Goal: Information Seeking & Learning: Find specific page/section

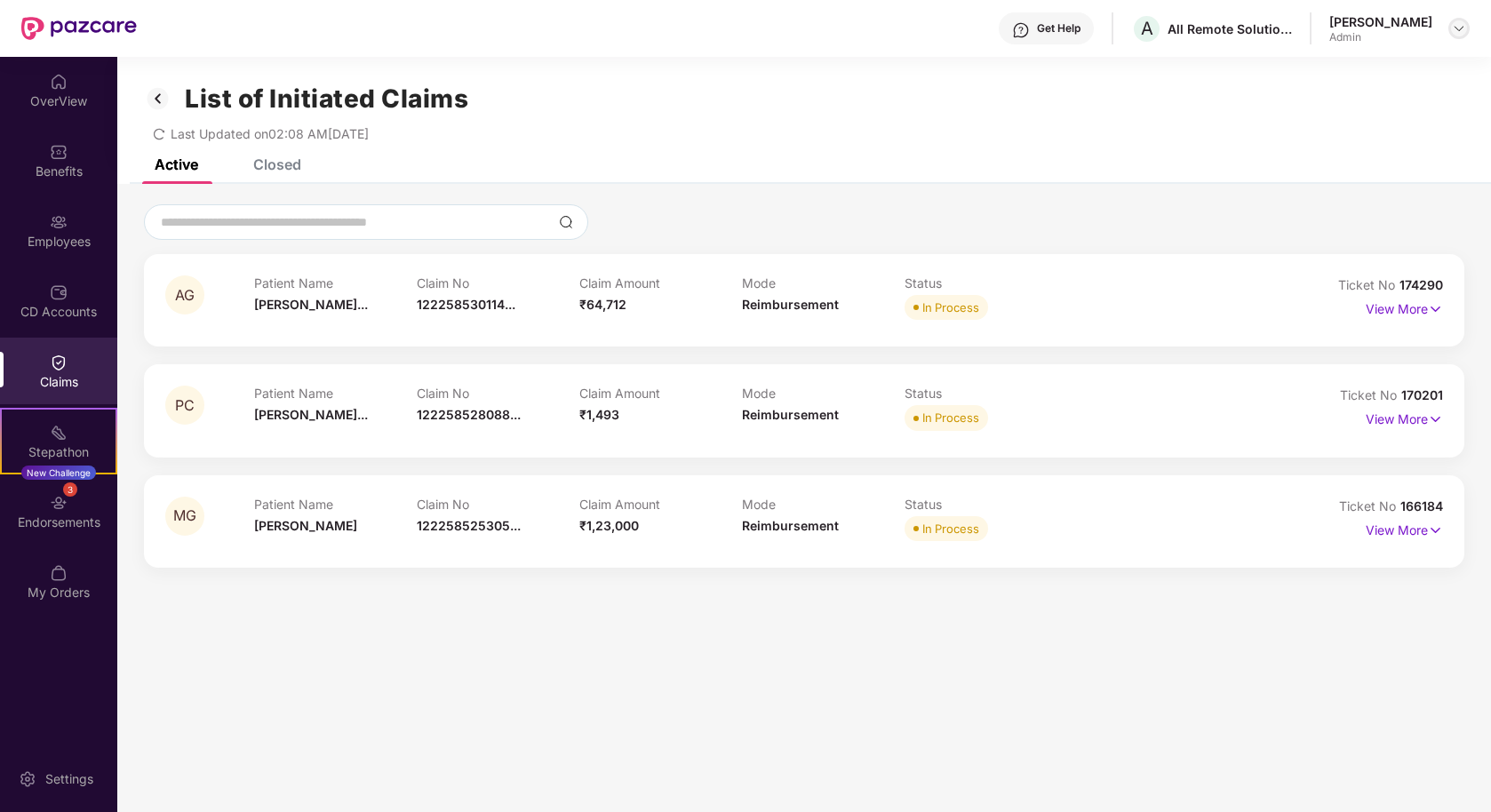
click at [1465, 22] on img at bounding box center [1460, 29] width 14 height 14
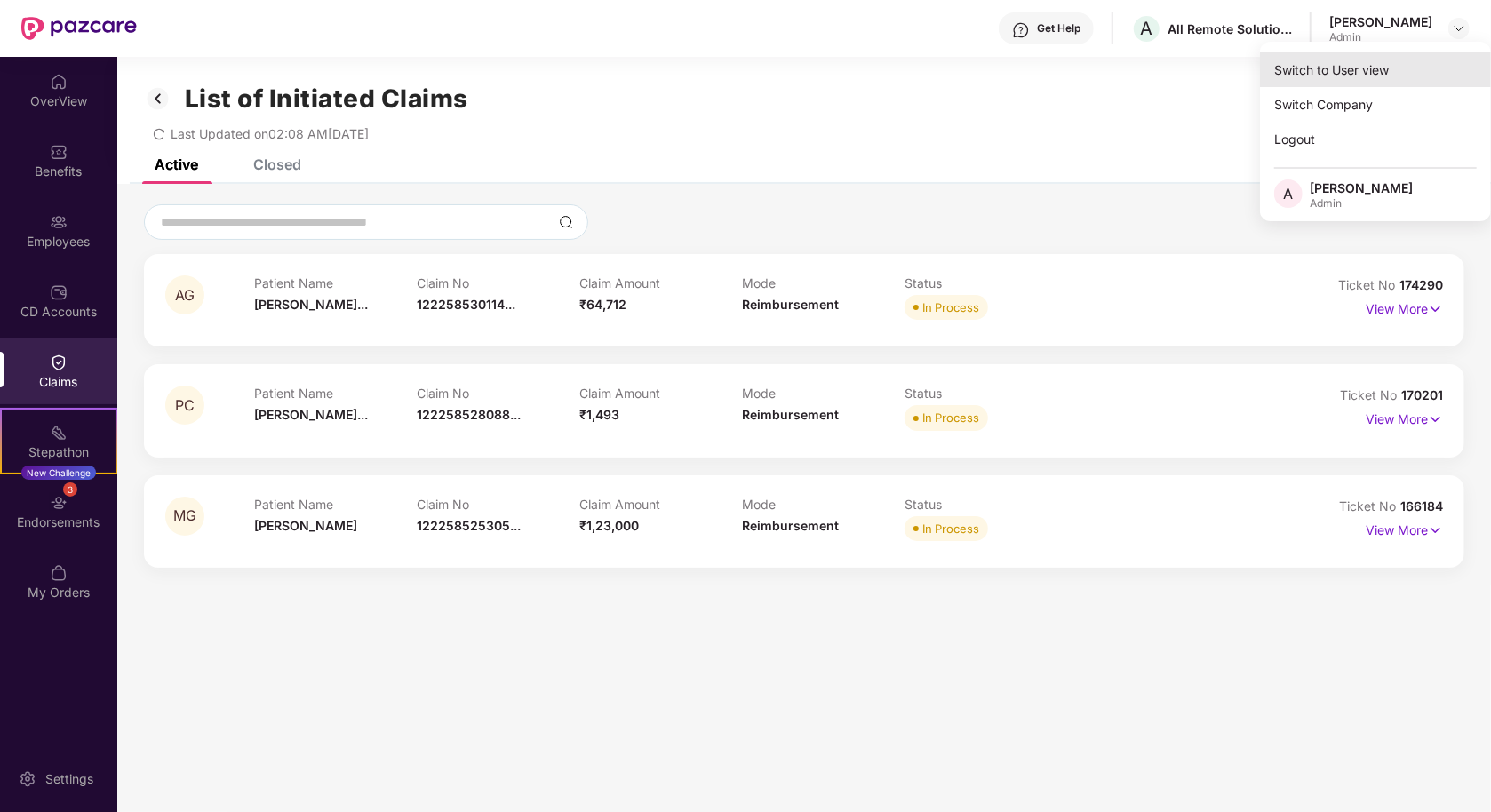
click at [1327, 72] on div "Switch to User view" at bounding box center [1376, 70] width 231 height 35
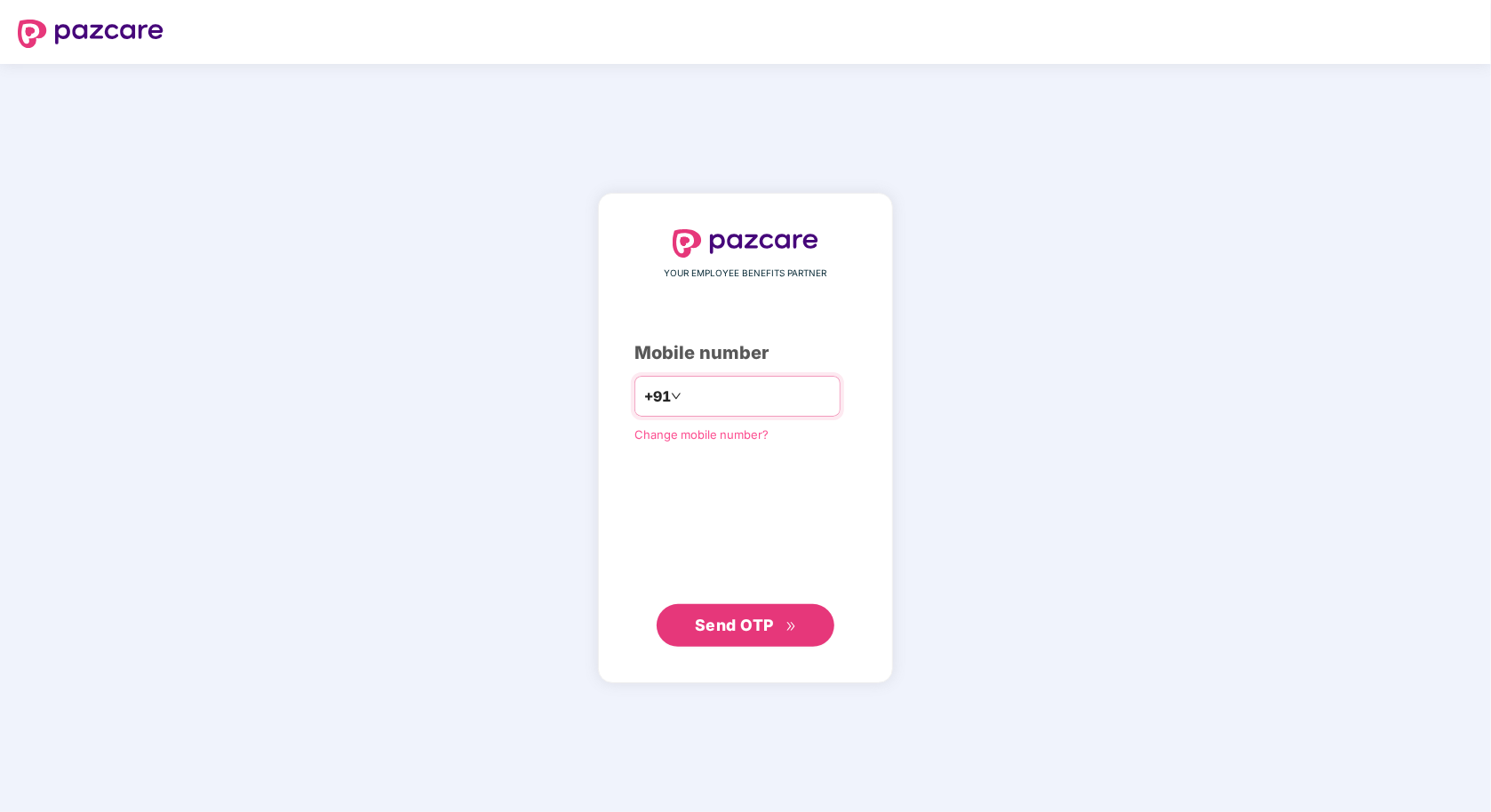
click at [728, 387] on input "number" at bounding box center [758, 397] width 146 height 29
type input "**********"
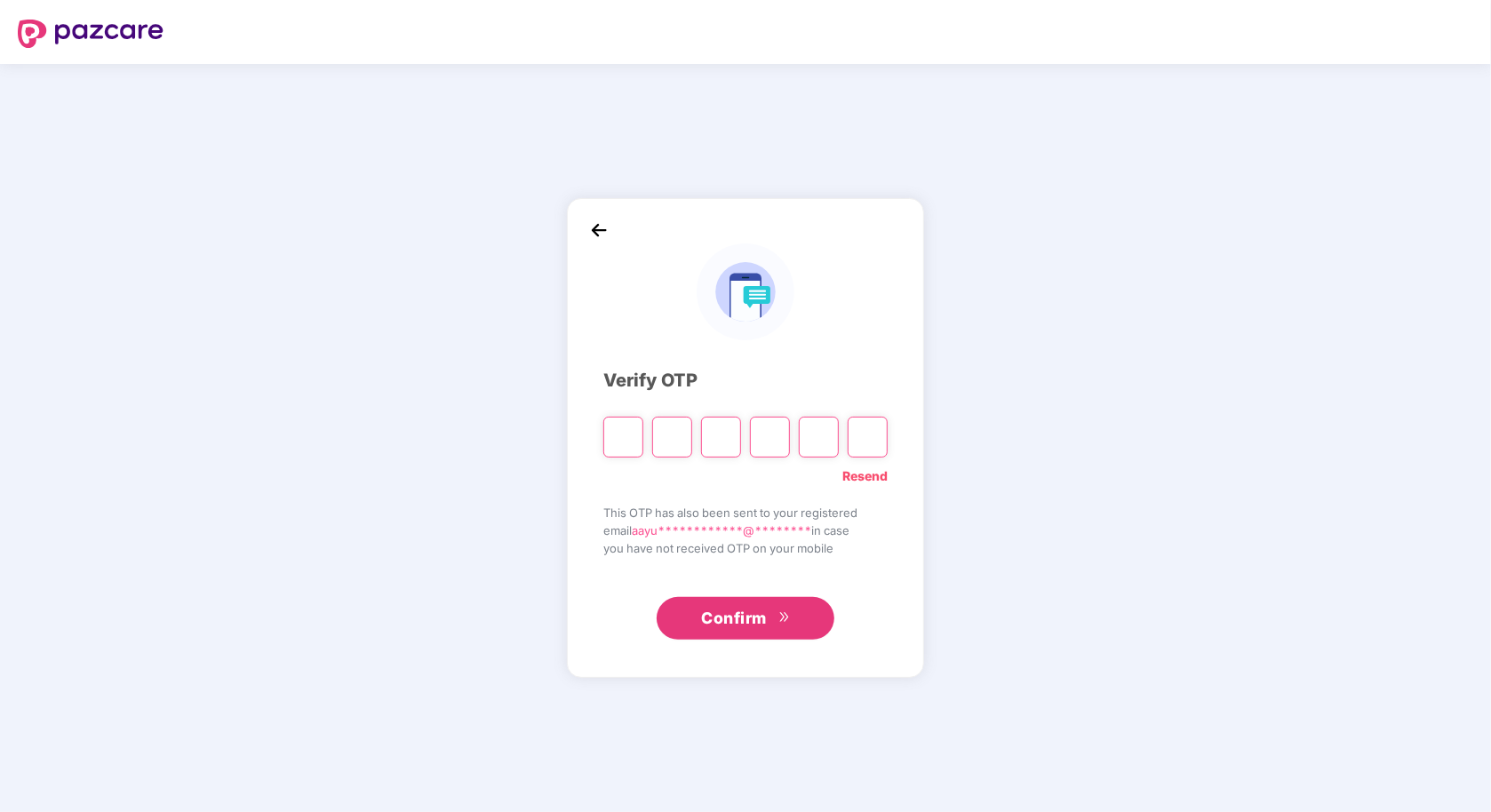
type input "*"
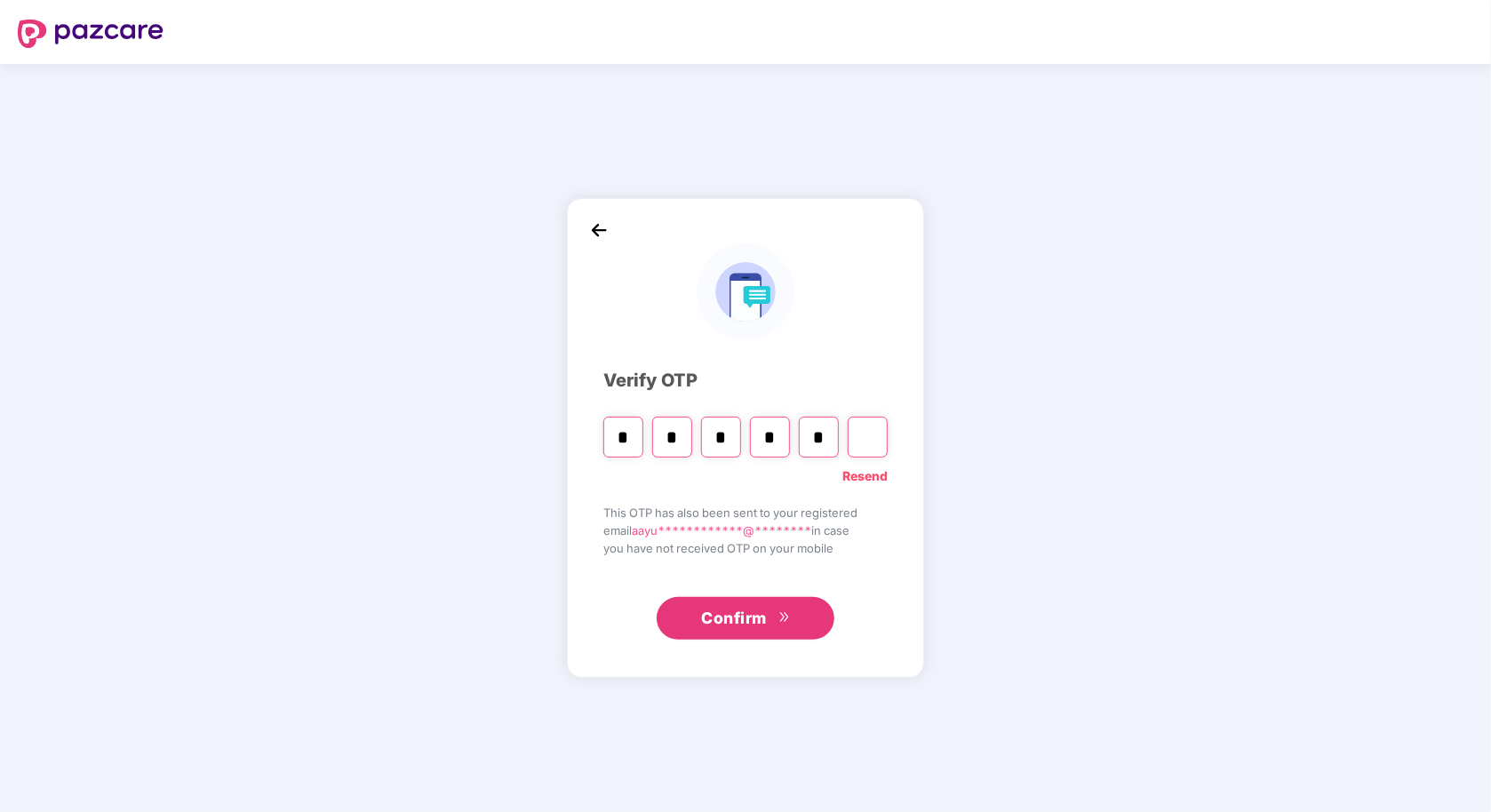
type input "*"
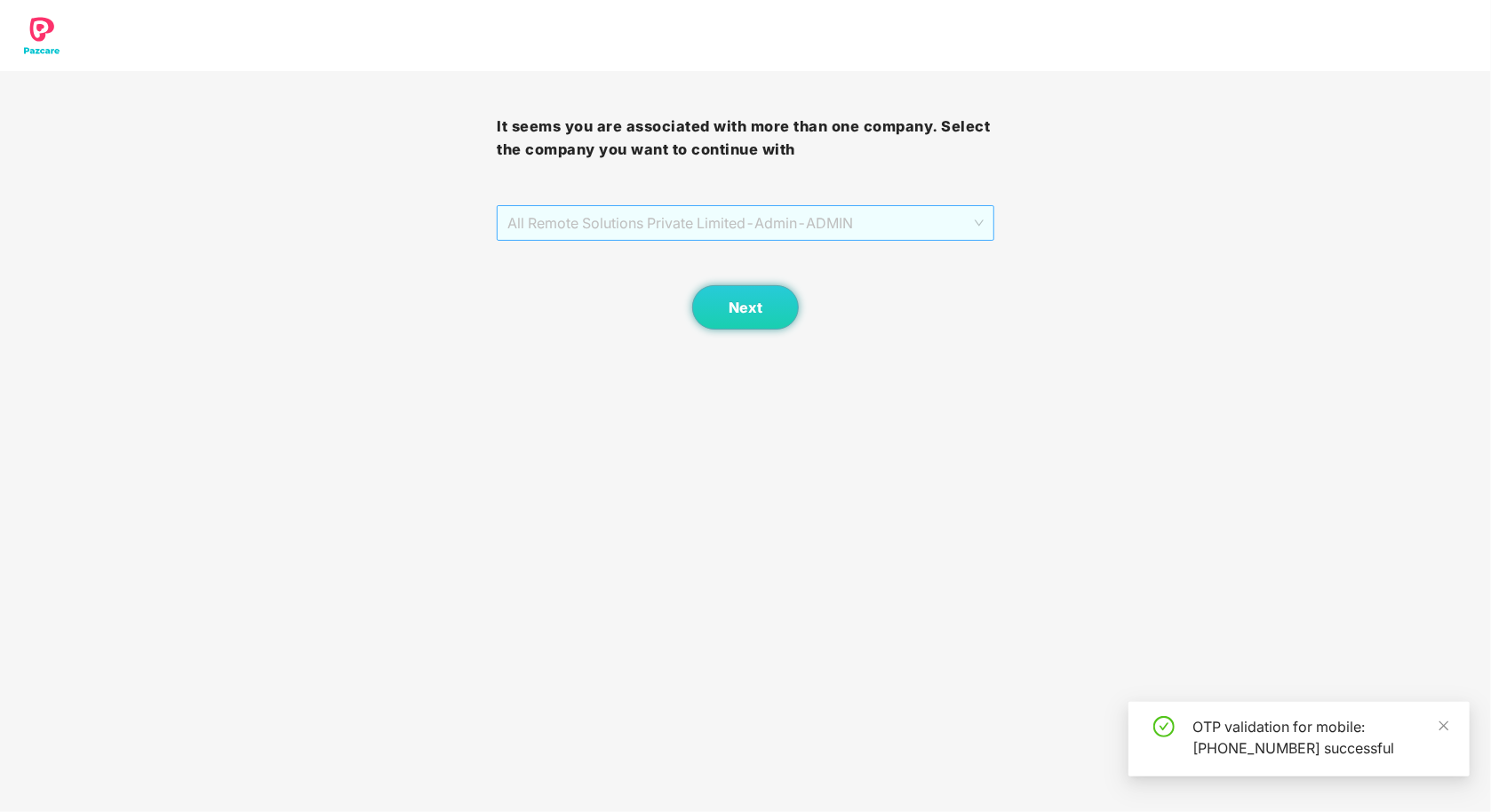
click at [630, 222] on span "All Remote Solutions Private Limited - Admin - ADMIN" at bounding box center [745, 223] width 475 height 34
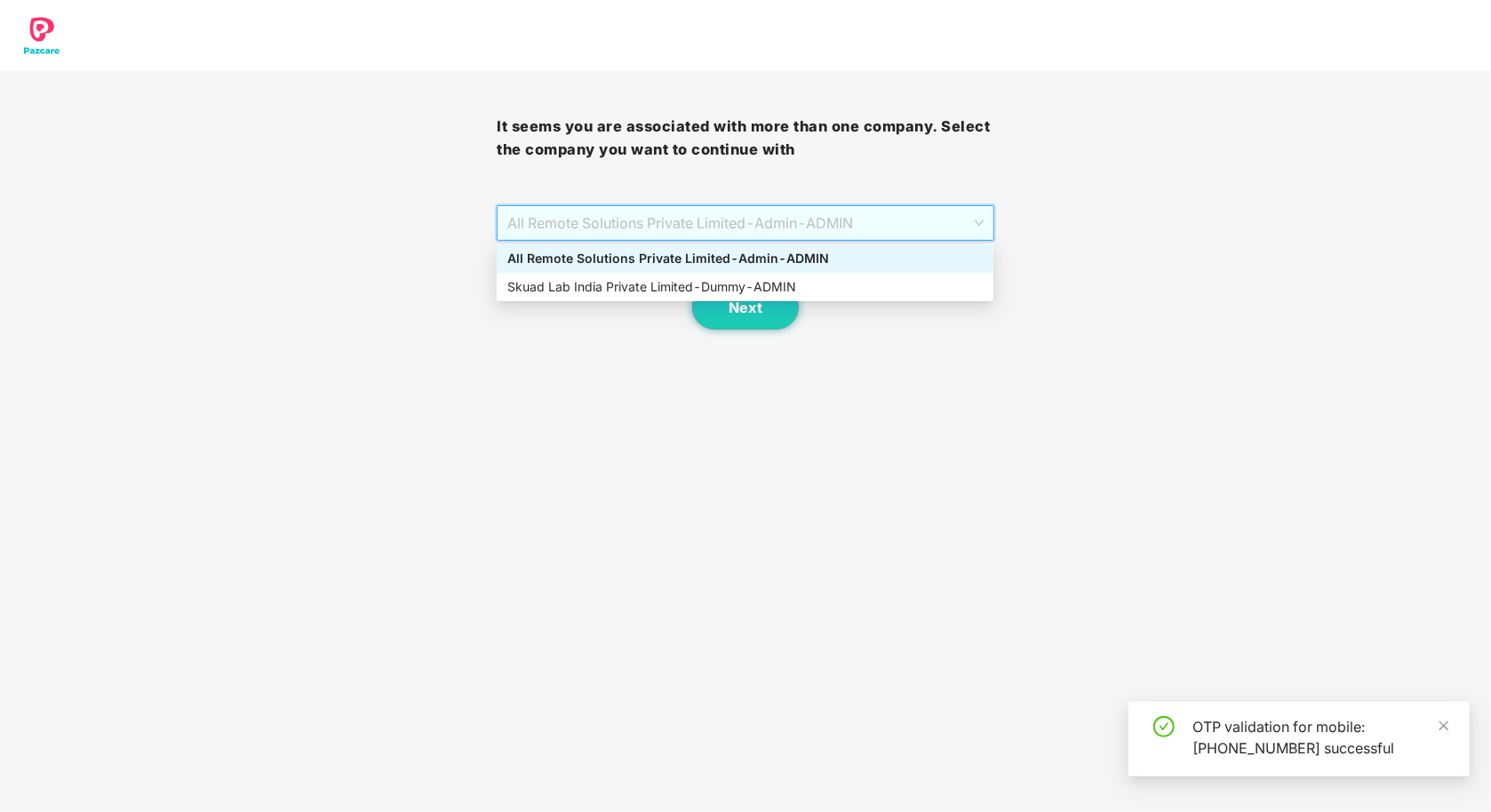
click at [684, 252] on div "All Remote Solutions Private Limited - Admin - ADMIN" at bounding box center [745, 259] width 475 height 20
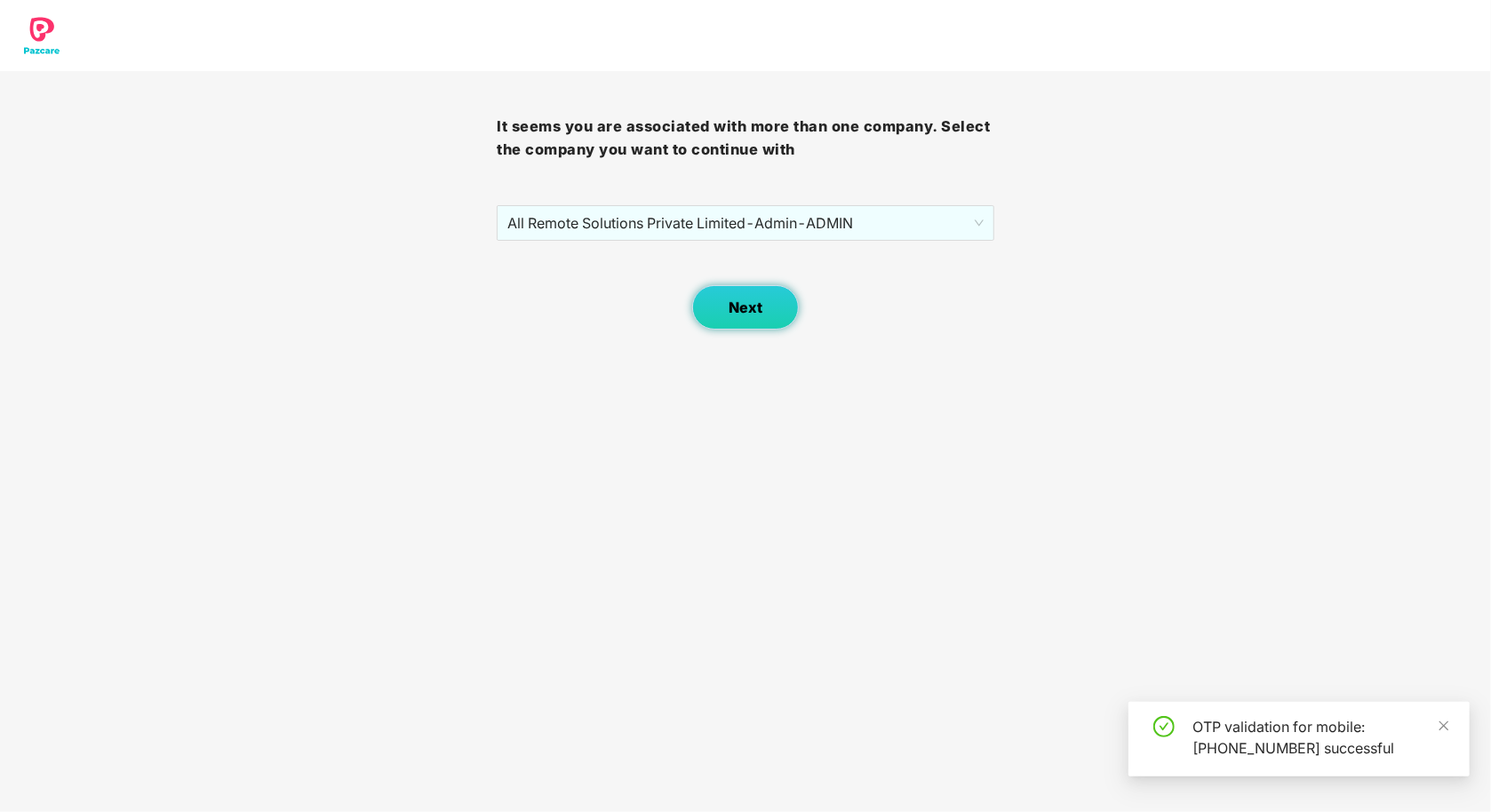
click at [727, 307] on button "Next" at bounding box center [745, 307] width 106 height 45
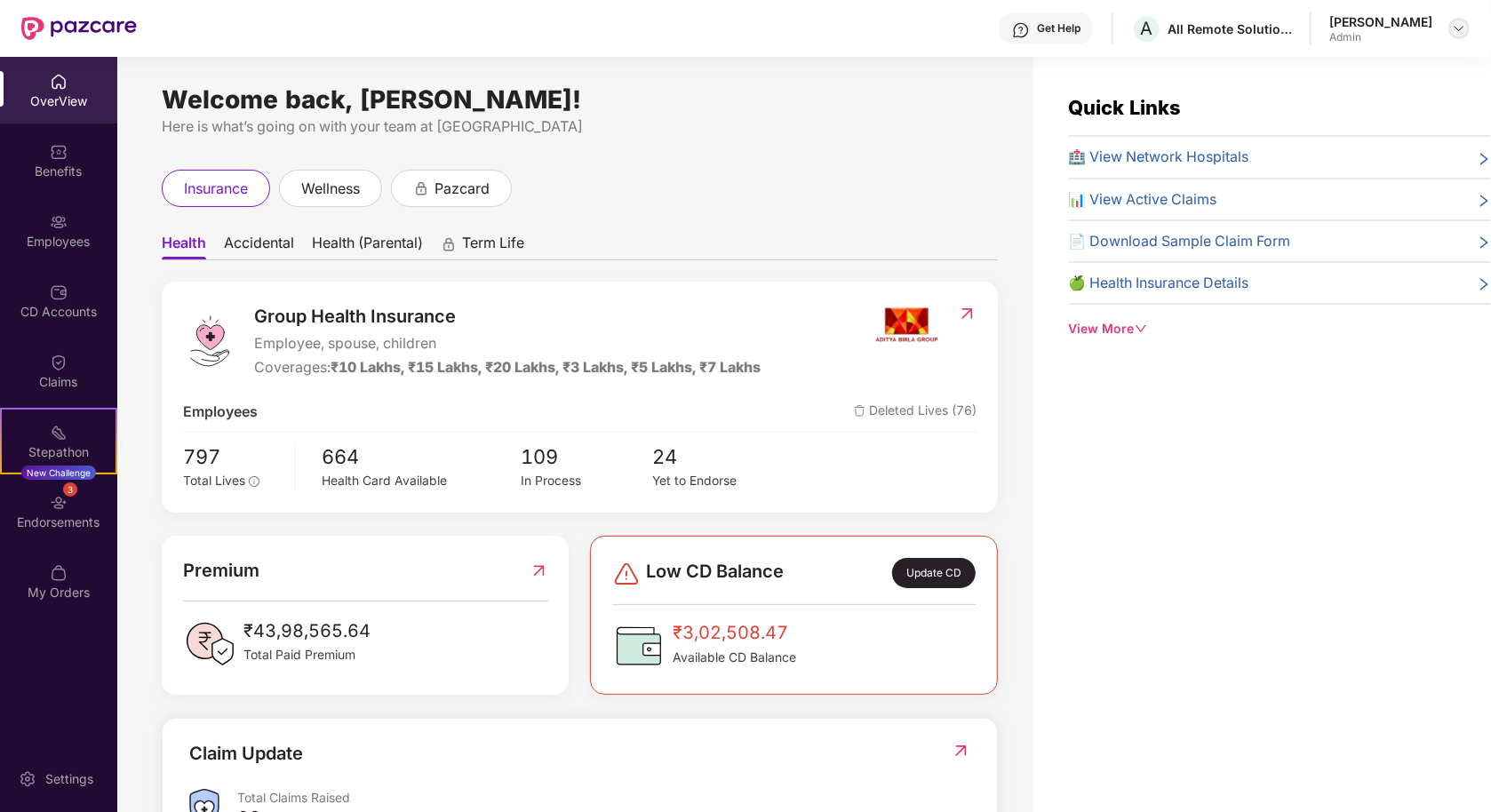
click at [1454, 24] on img at bounding box center [1460, 29] width 14 height 14
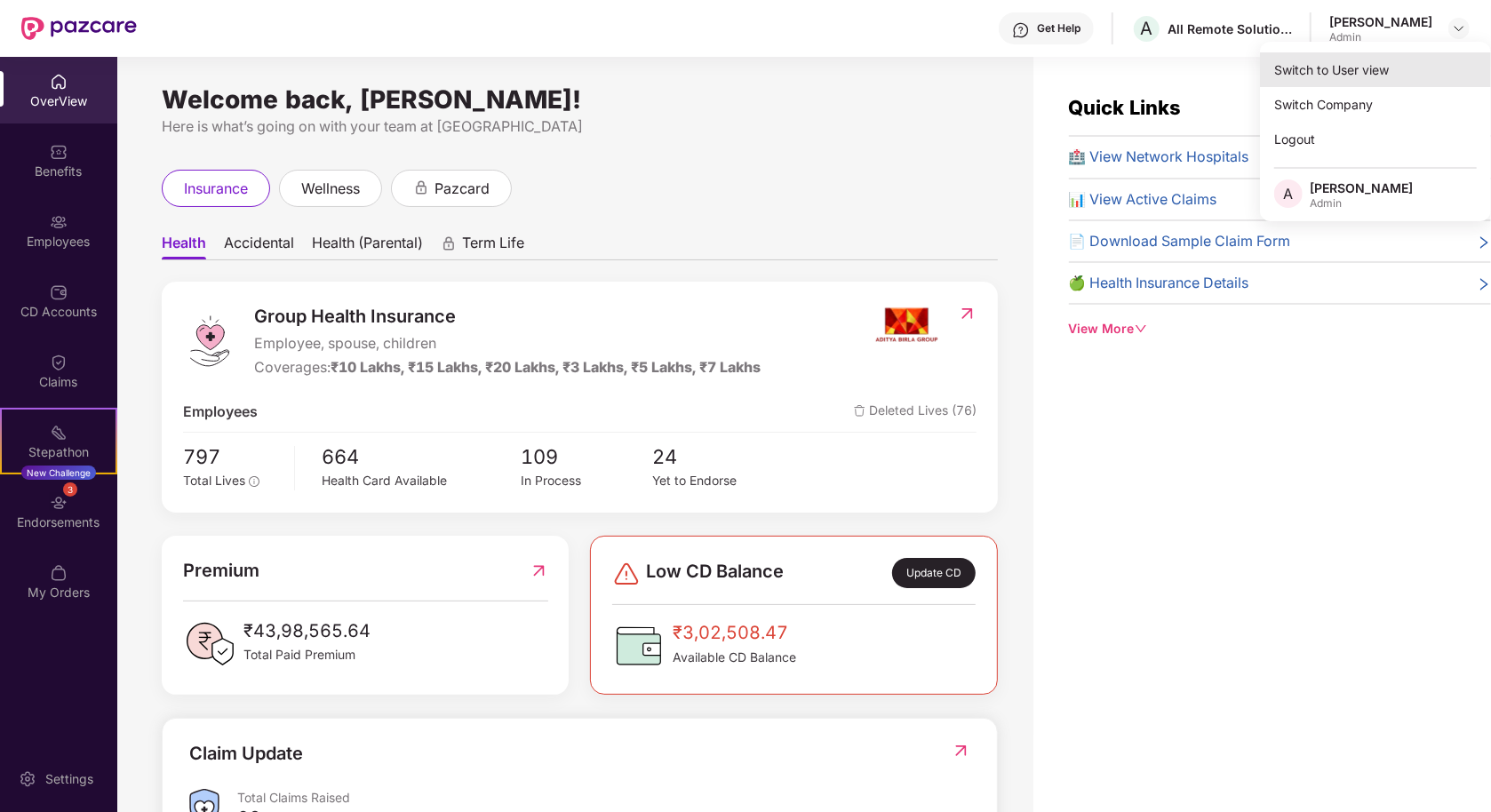
click at [1370, 63] on div "Switch to User view" at bounding box center [1376, 70] width 231 height 35
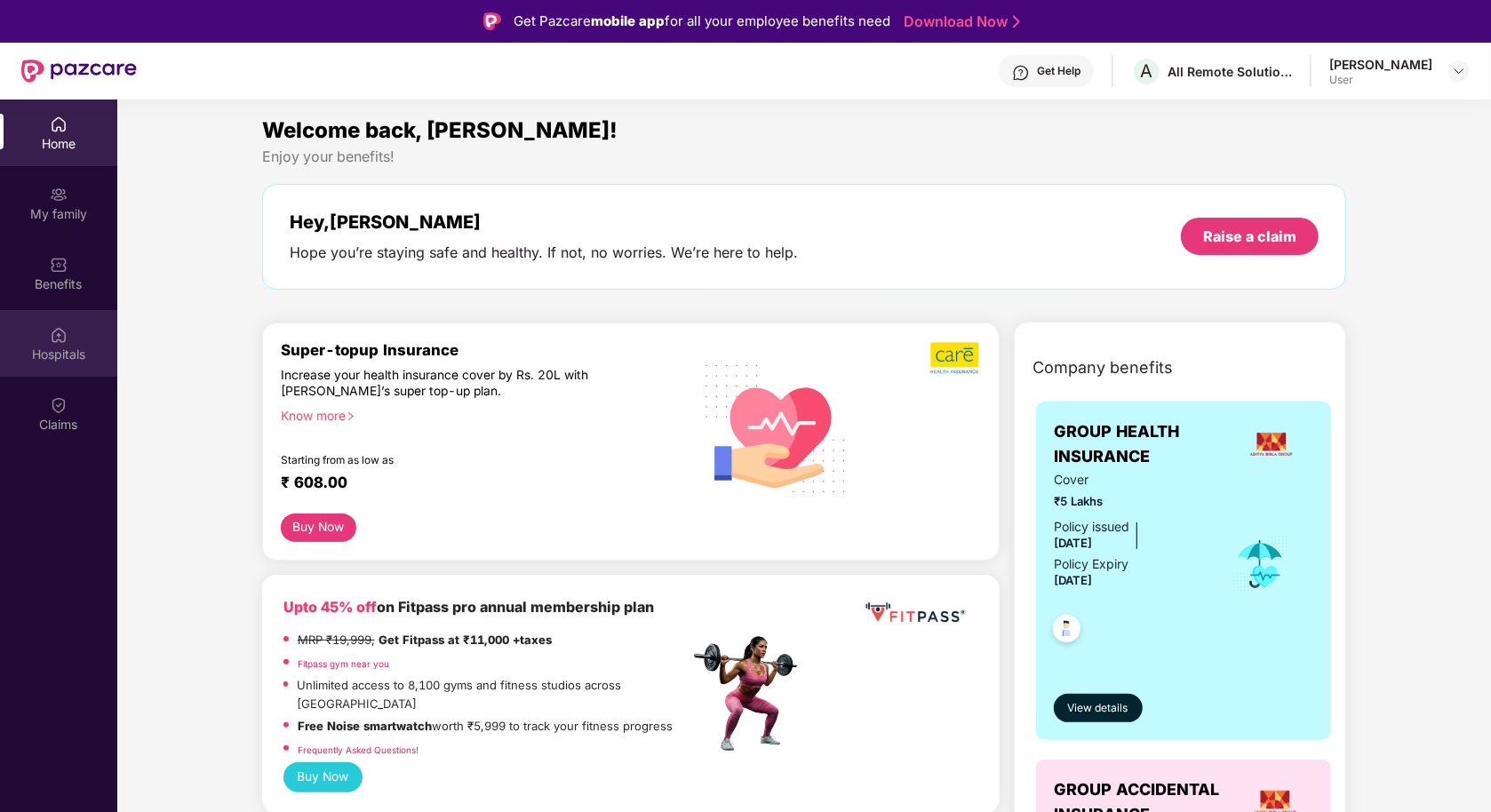
click at [48, 339] on div "Hospitals" at bounding box center [58, 343] width 117 height 67
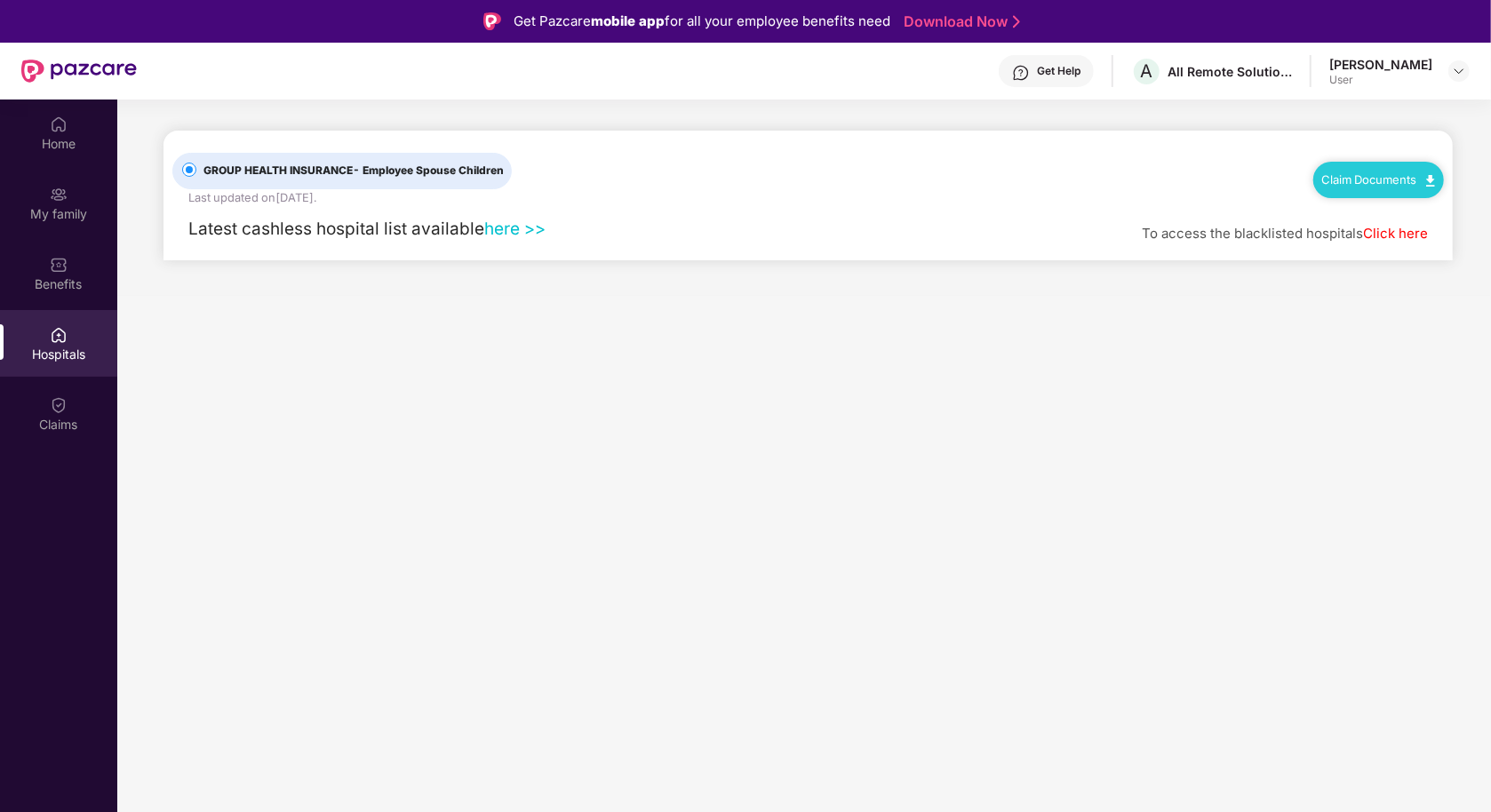
click at [1386, 230] on link "Click here" at bounding box center [1395, 233] width 65 height 17
click at [507, 234] on link "here >>" at bounding box center [515, 229] width 62 height 21
click at [60, 156] on div "Home" at bounding box center [58, 132] width 117 height 67
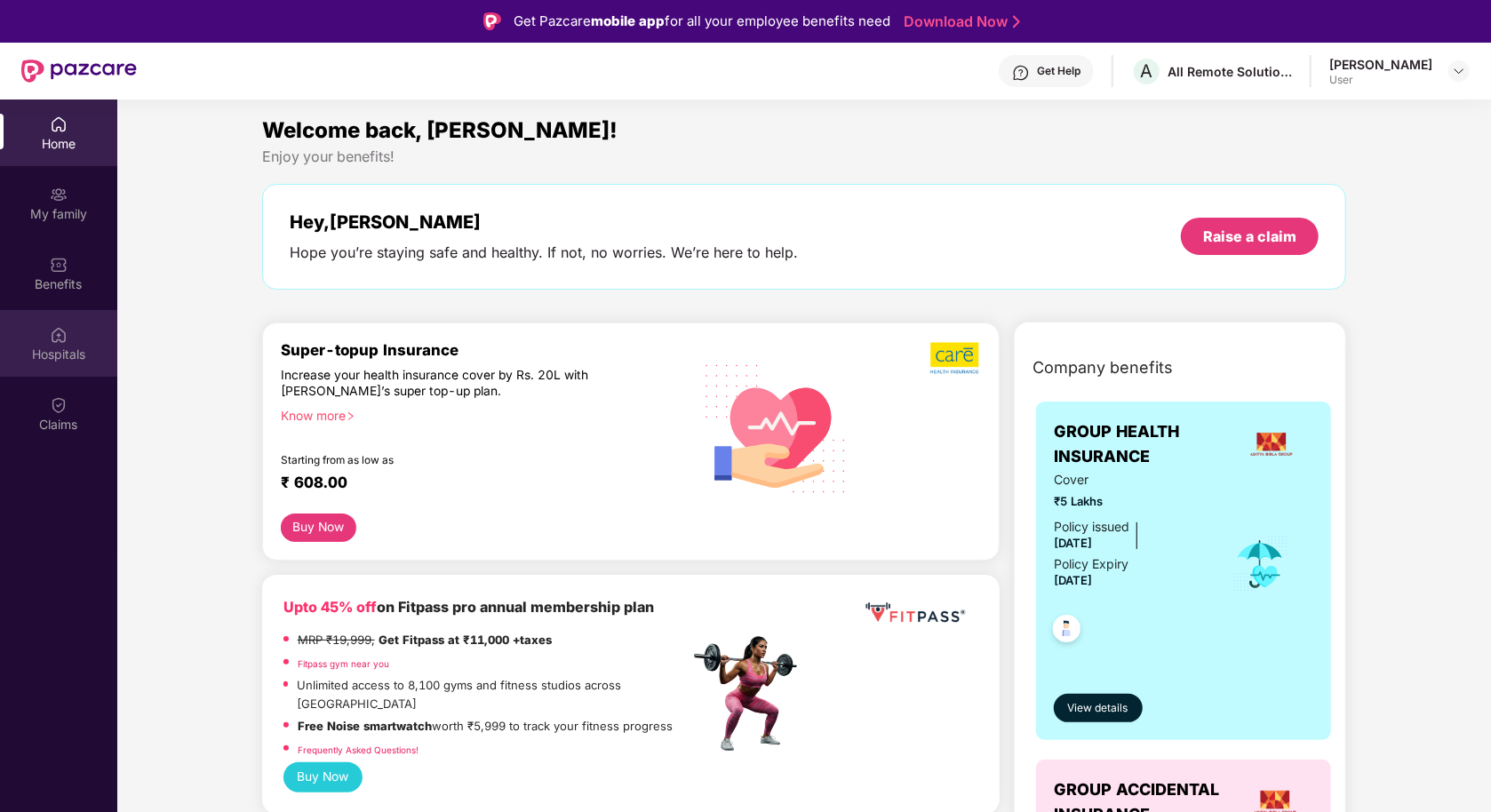
click at [63, 346] on div "Hospitals" at bounding box center [58, 355] width 117 height 18
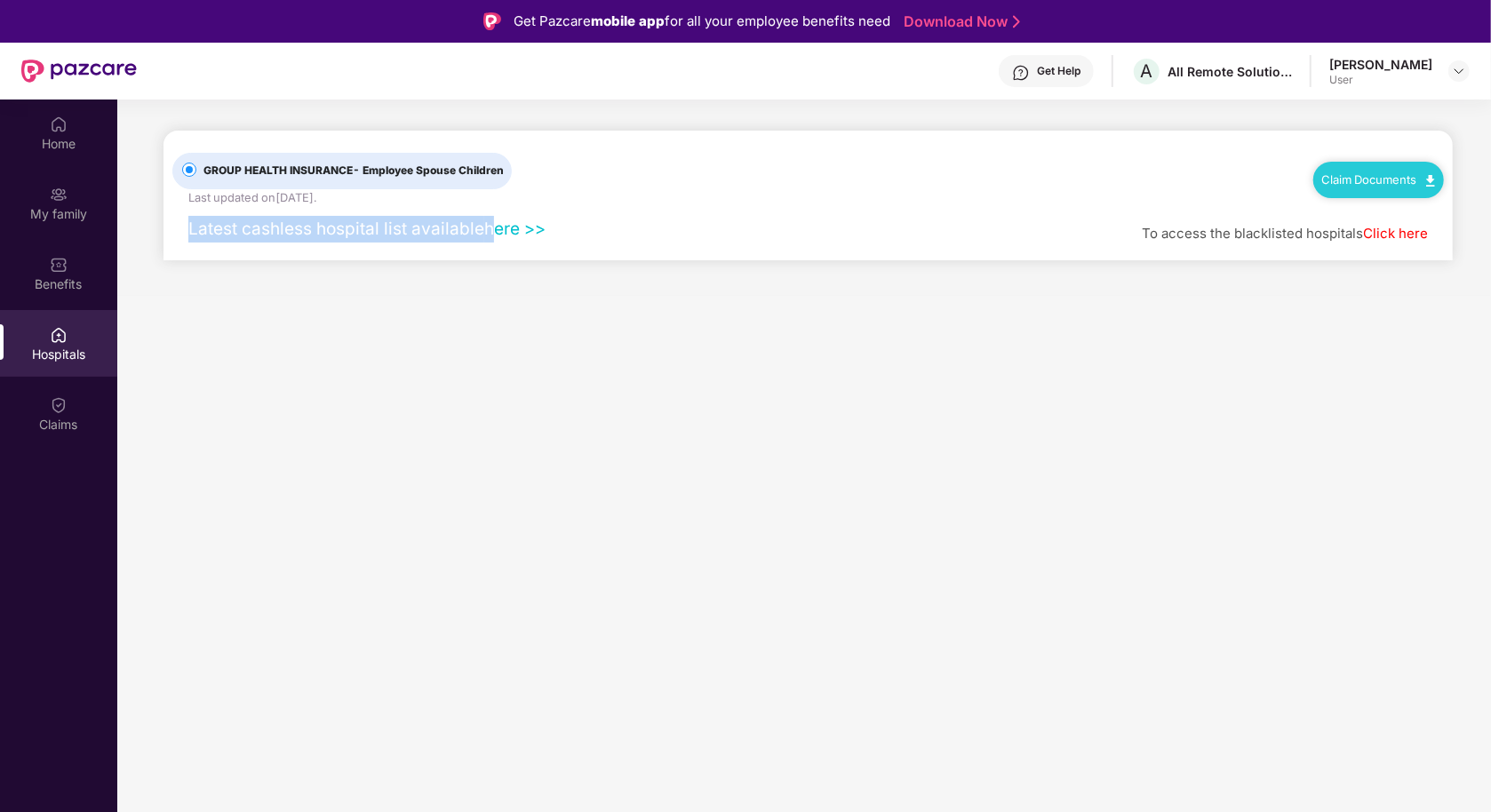
drag, startPoint x: 182, startPoint y: 229, endPoint x: 495, endPoint y: 238, distance: 313.1
click at [495, 238] on div "Latest cashless hospital list available here >>" at bounding box center [359, 230] width 373 height 27
click at [565, 252] on div "Latest cashless hospital list available here >> To access the blacklisted hospi…" at bounding box center [808, 234] width 1272 height 54
click at [523, 230] on link "here >>" at bounding box center [515, 229] width 62 height 21
click at [821, 355] on main "GROUP HEALTH INSURANCE - Employee Spouse Children Last updated on [DATE] . Clai…" at bounding box center [804, 505] width 1374 height 812
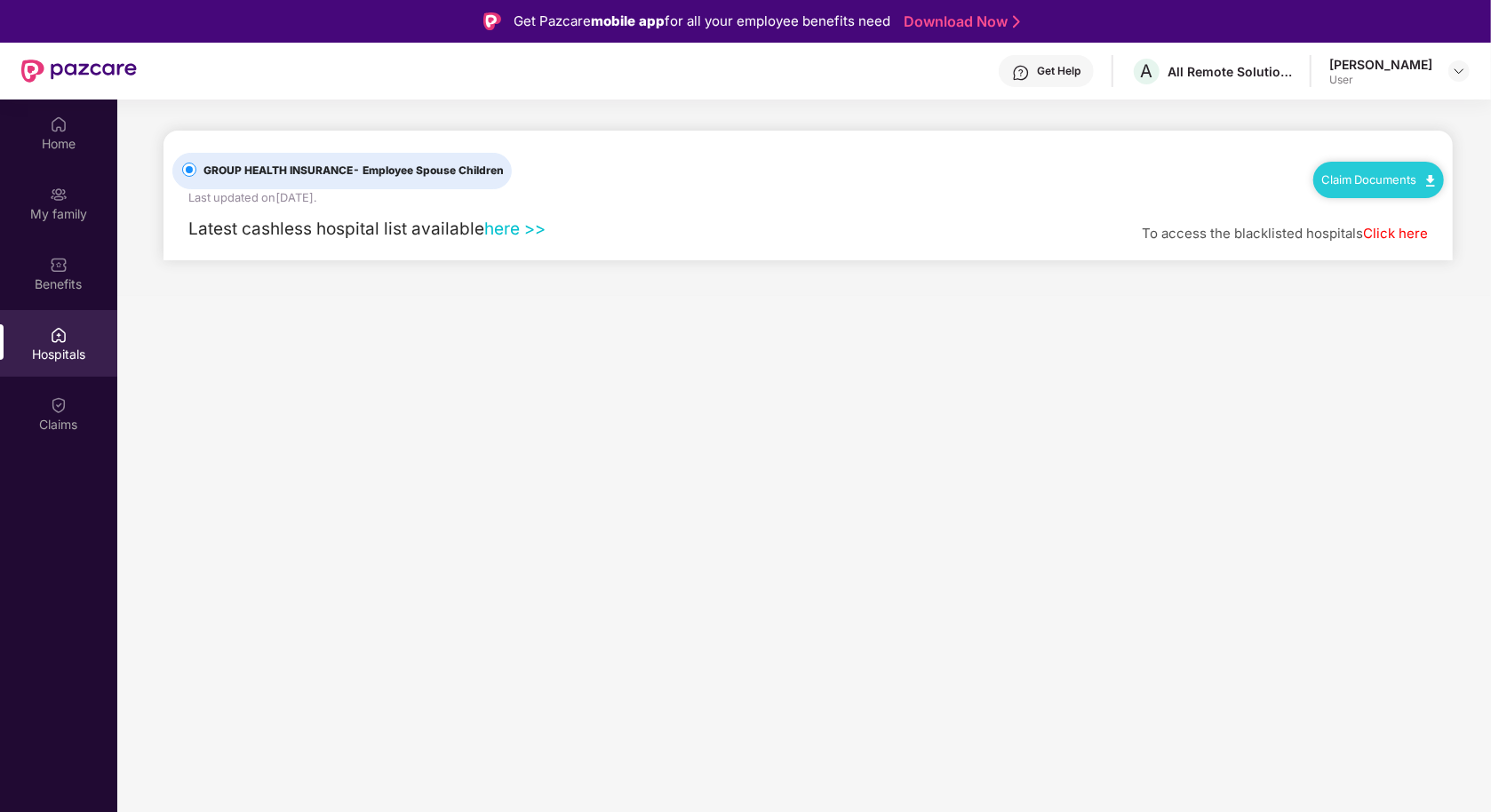
click at [524, 232] on link "here >>" at bounding box center [515, 229] width 62 height 21
